Goal: Task Accomplishment & Management: Use online tool/utility

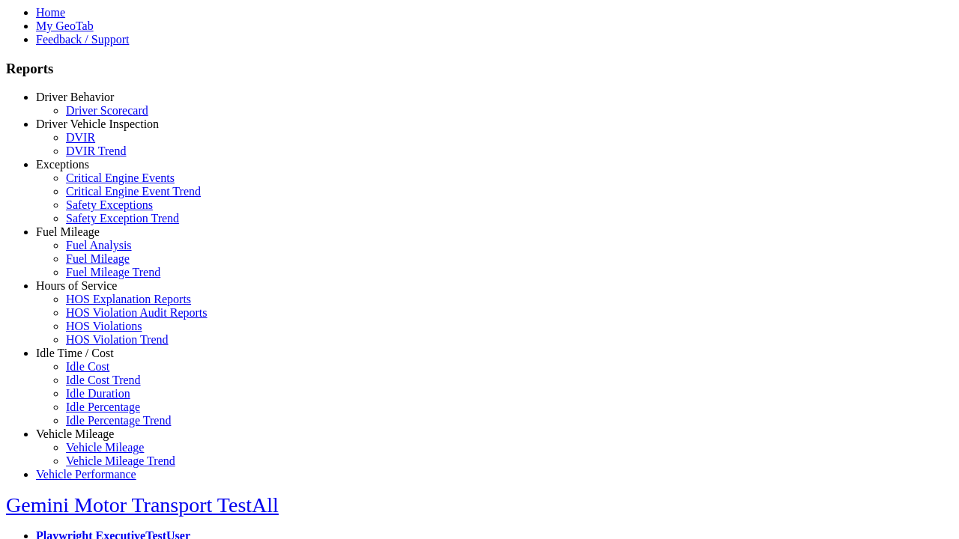
click at [86, 292] on link "Hours of Service" at bounding box center [76, 285] width 81 height 13
click at [97, 306] on link "HOS Explanation Reports" at bounding box center [128, 299] width 125 height 13
type input "**********"
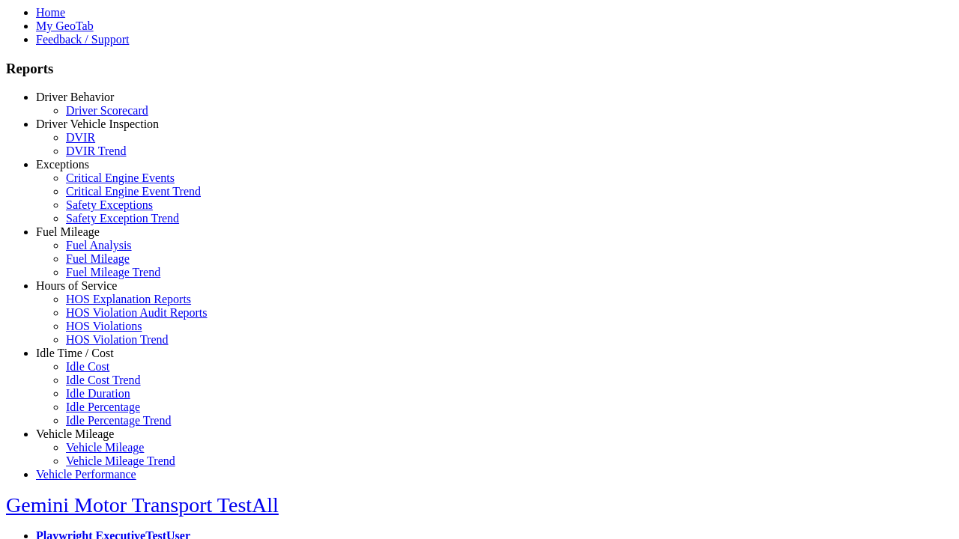
type input "*********"
